Goal: Browse casually

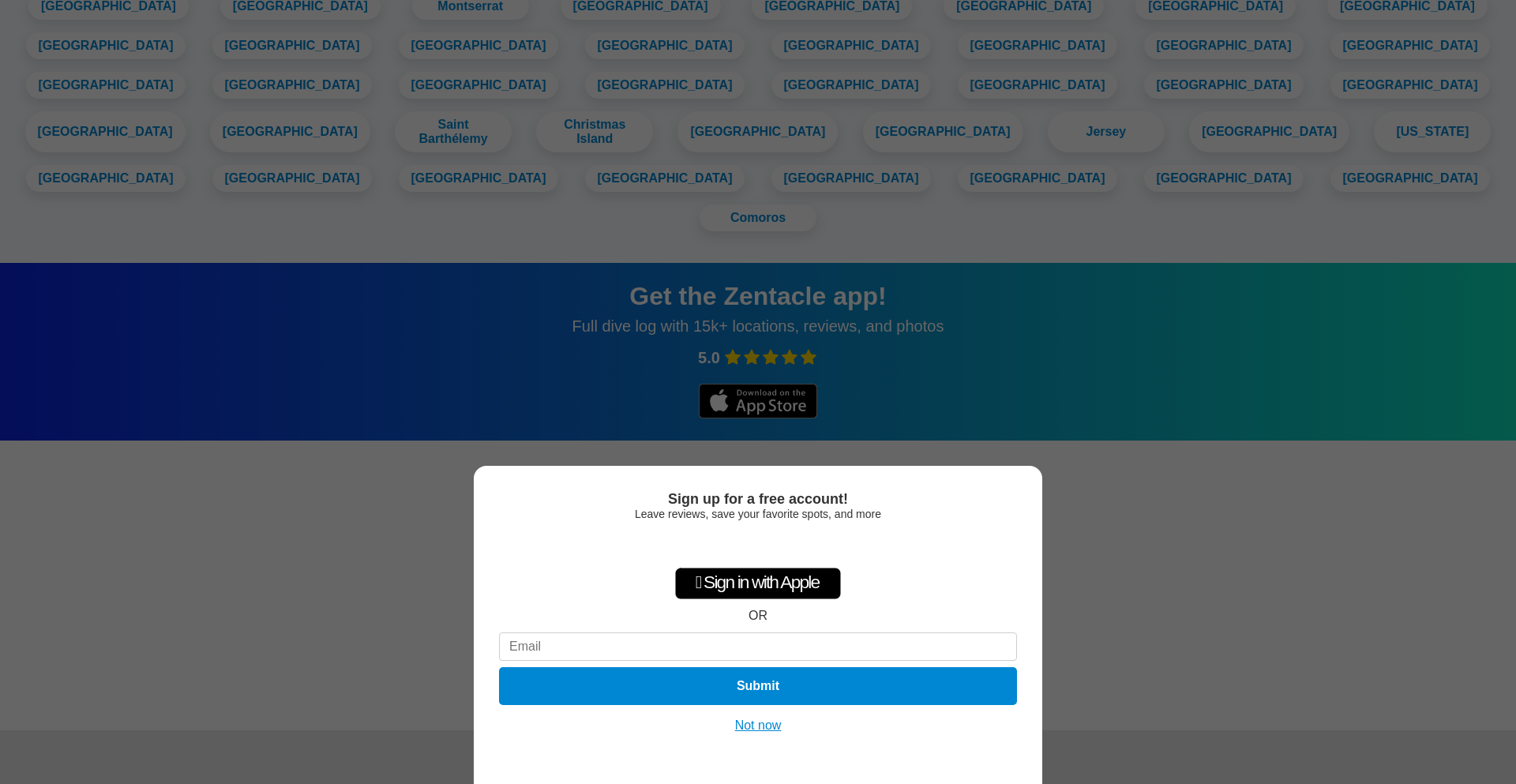
scroll to position [2171, 0]
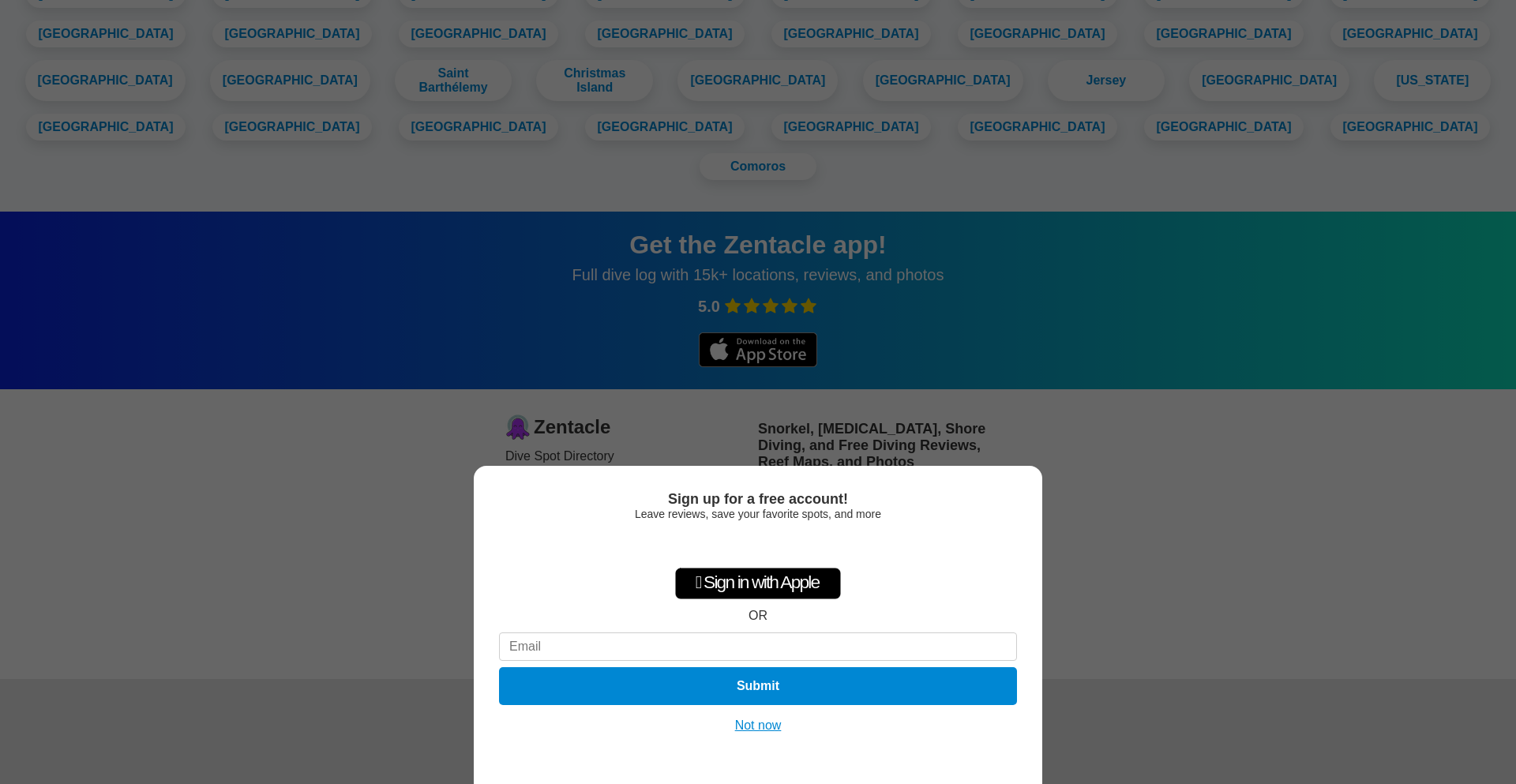
scroll to position [2171, 0]
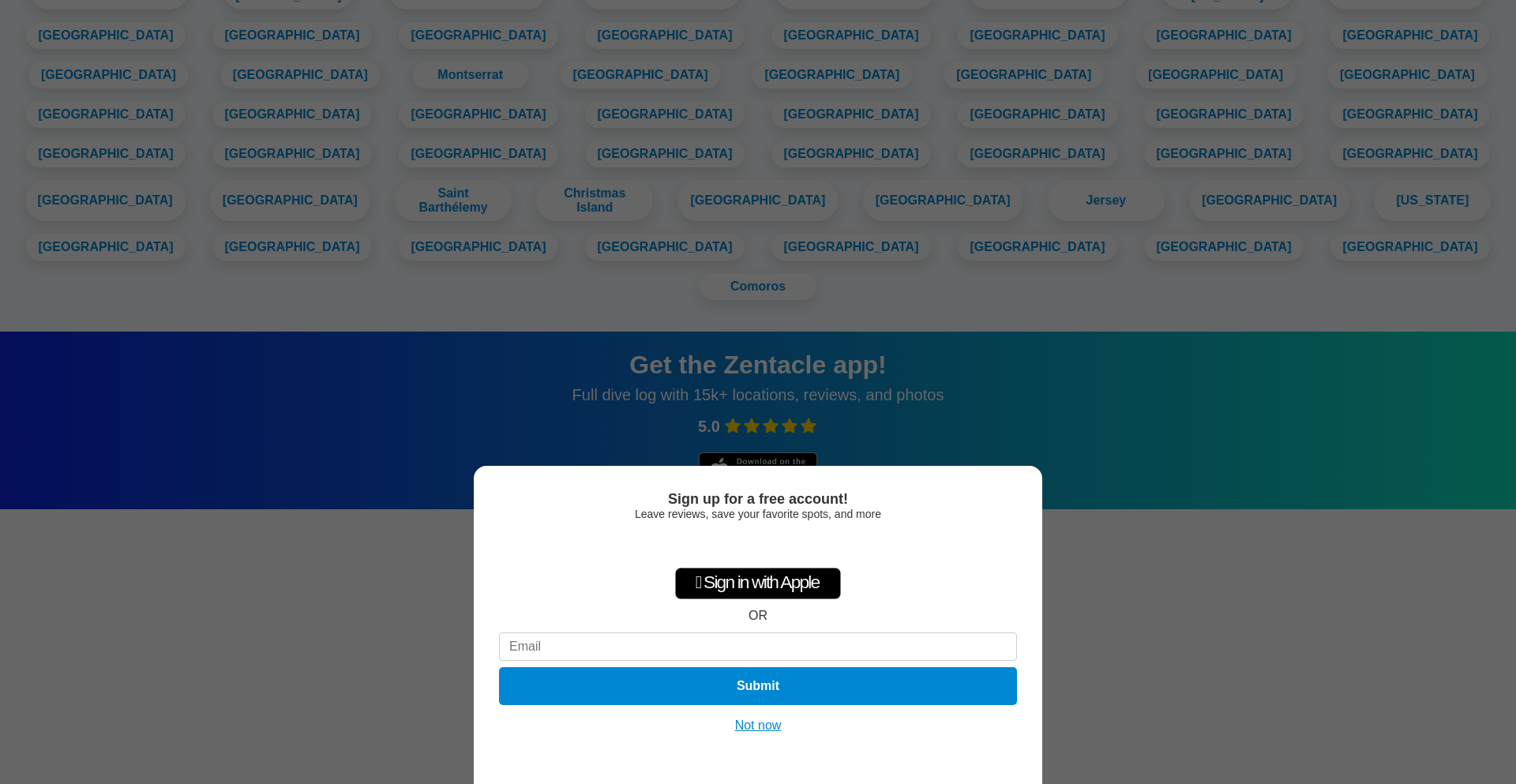
scroll to position [1258, 0]
